Goal: Transaction & Acquisition: Download file/media

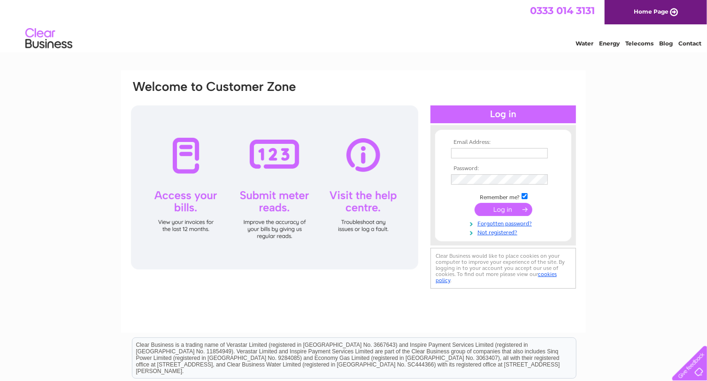
type input "info@physioplusscotland.co.uk"
click at [506, 209] on input "submit" at bounding box center [503, 209] width 58 height 13
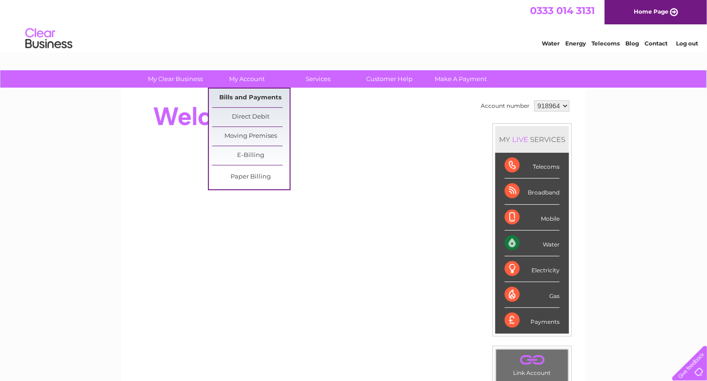
click at [259, 101] on link "Bills and Payments" at bounding box center [250, 98] width 77 height 19
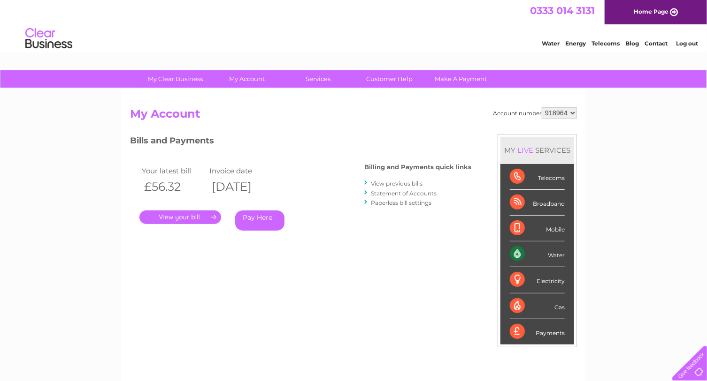
click at [392, 183] on link "View previous bills" at bounding box center [397, 183] width 52 height 7
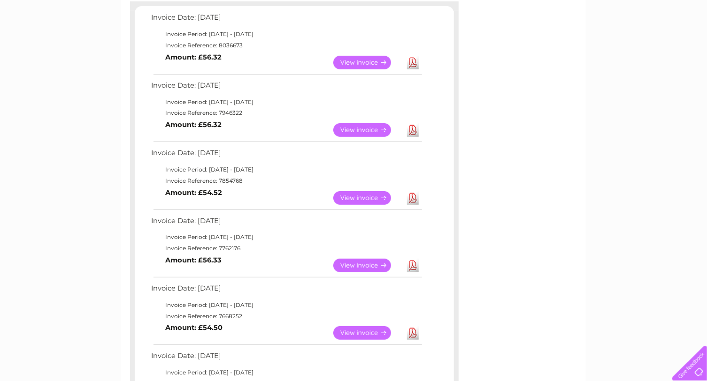
scroll to position [170, 0]
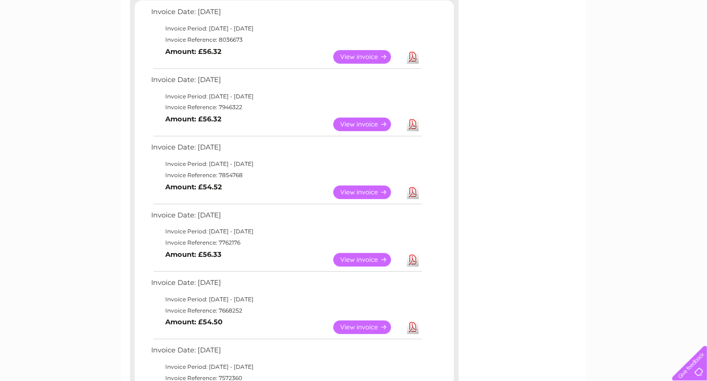
click at [413, 188] on link "Download" at bounding box center [413, 193] width 12 height 14
click at [413, 119] on link "Download" at bounding box center [413, 125] width 12 height 14
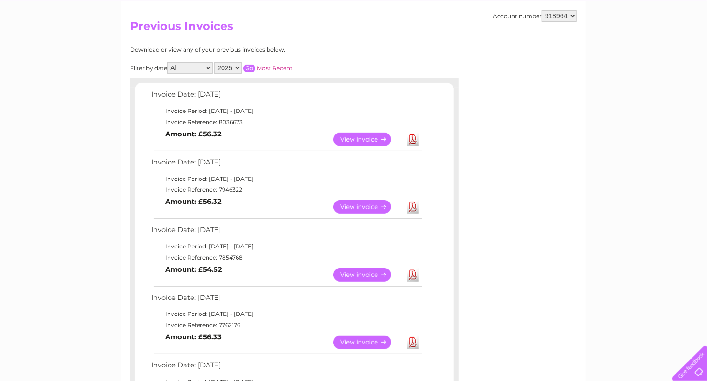
scroll to position [85, 0]
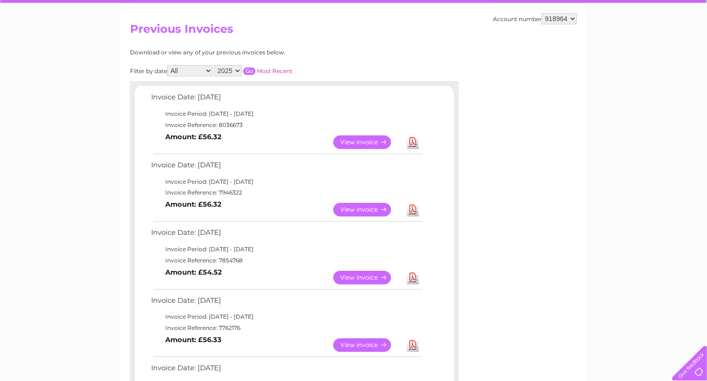
click at [412, 141] on link "Download" at bounding box center [413, 143] width 12 height 14
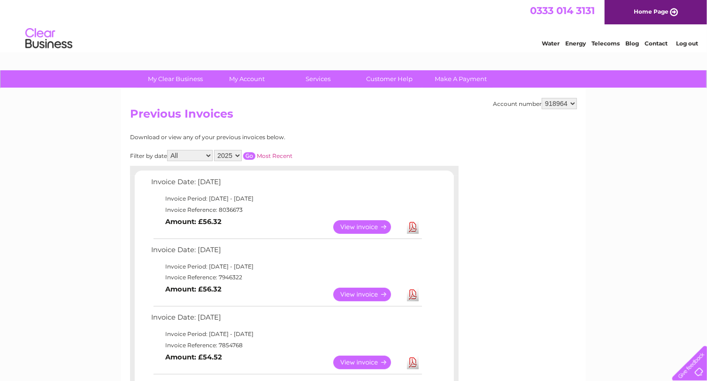
scroll to position [0, 0]
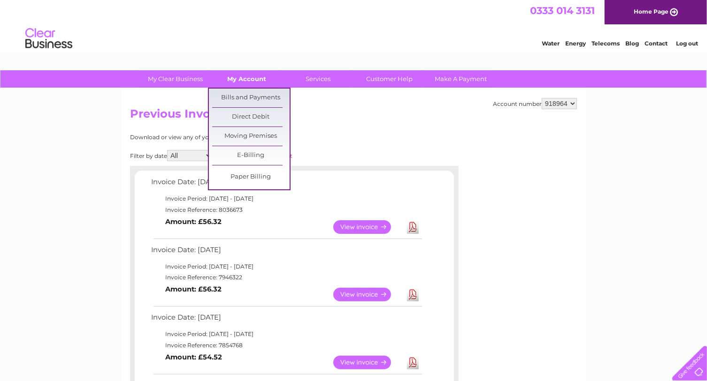
click at [239, 78] on link "My Account" at bounding box center [246, 78] width 77 height 17
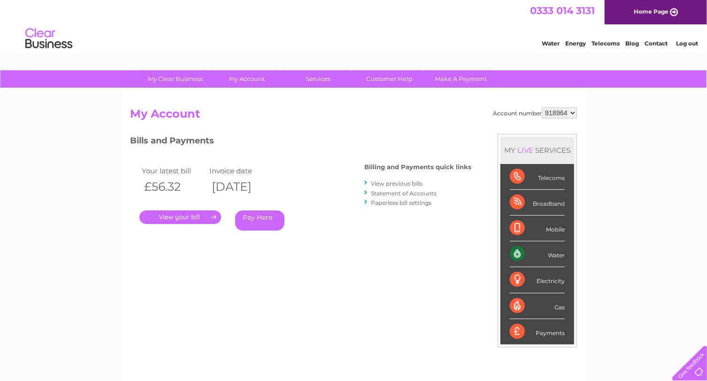
click at [571, 112] on select "918964" at bounding box center [558, 112] width 35 height 11
click at [689, 43] on link "Log out" at bounding box center [687, 43] width 22 height 7
